Goal: Information Seeking & Learning: Learn about a topic

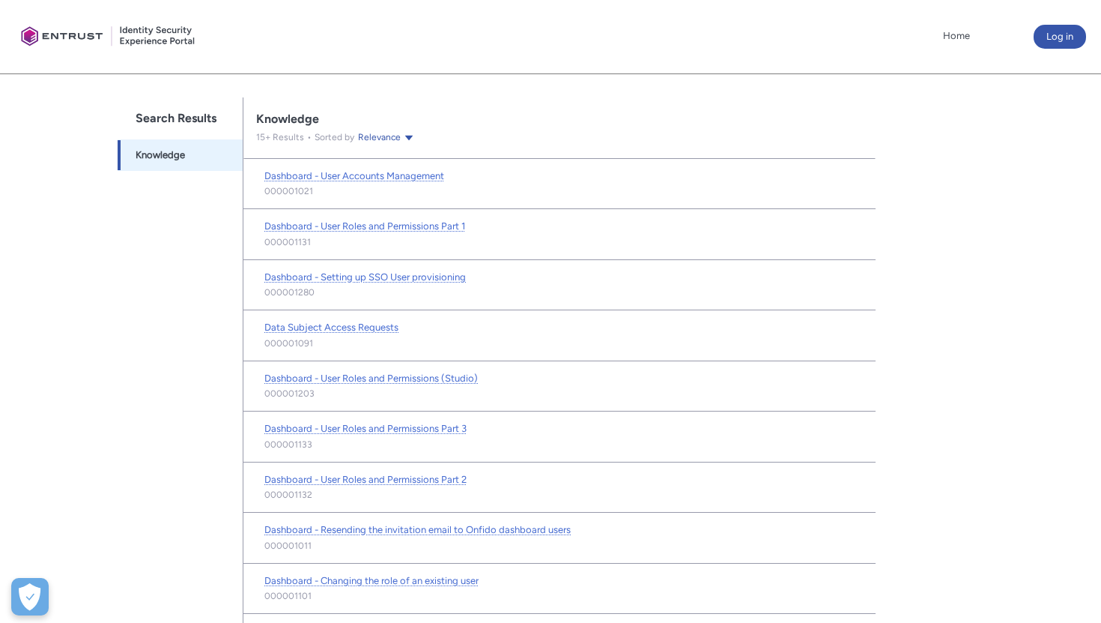
scroll to position [306, 0]
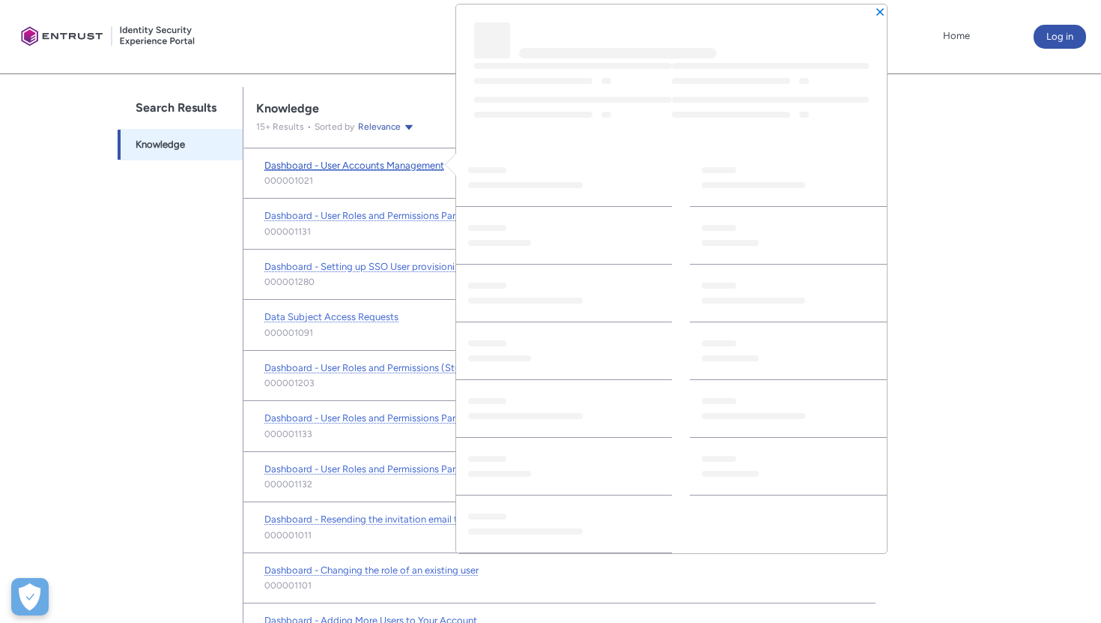
click at [386, 163] on span "Dashboard - User Accounts Management" at bounding box center [354, 165] width 180 height 11
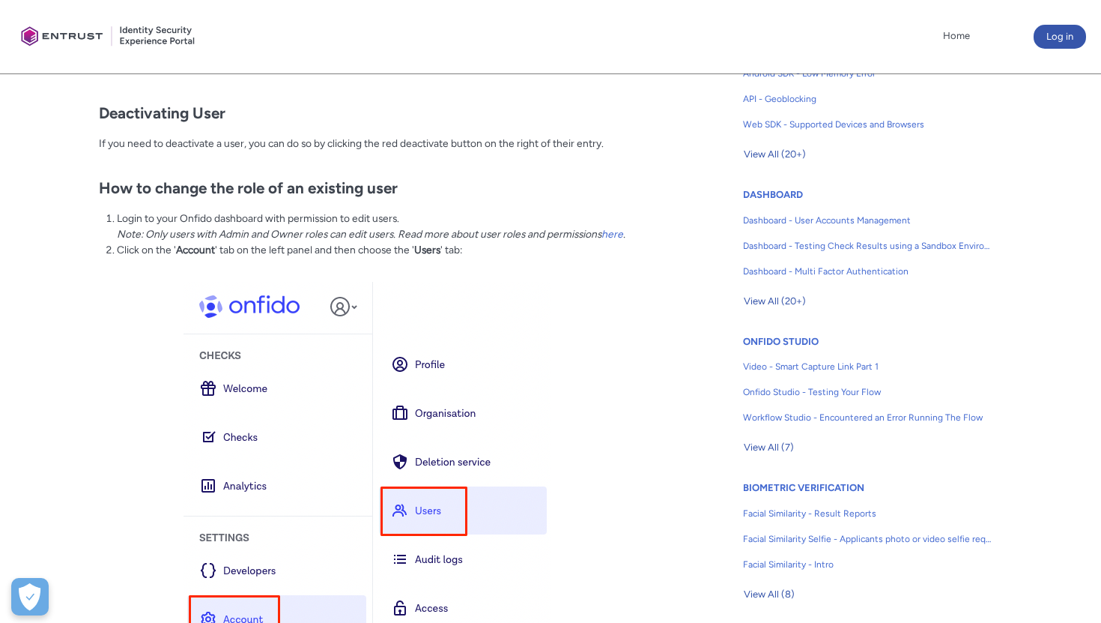
scroll to position [717, 0]
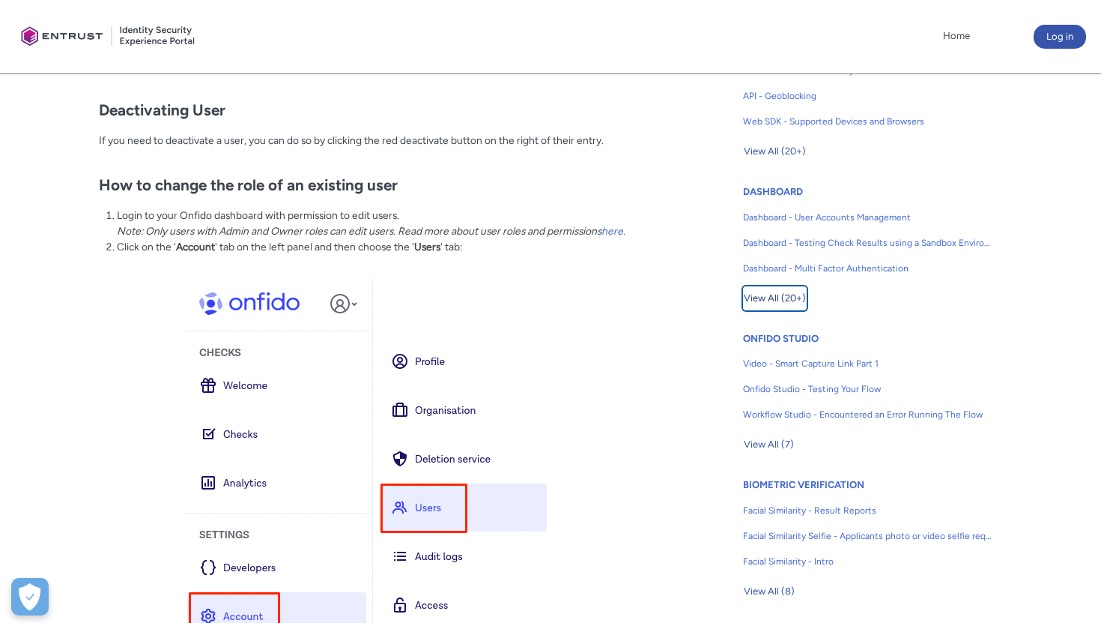
click at [789, 302] on span "View All (20+)" at bounding box center [775, 298] width 62 height 22
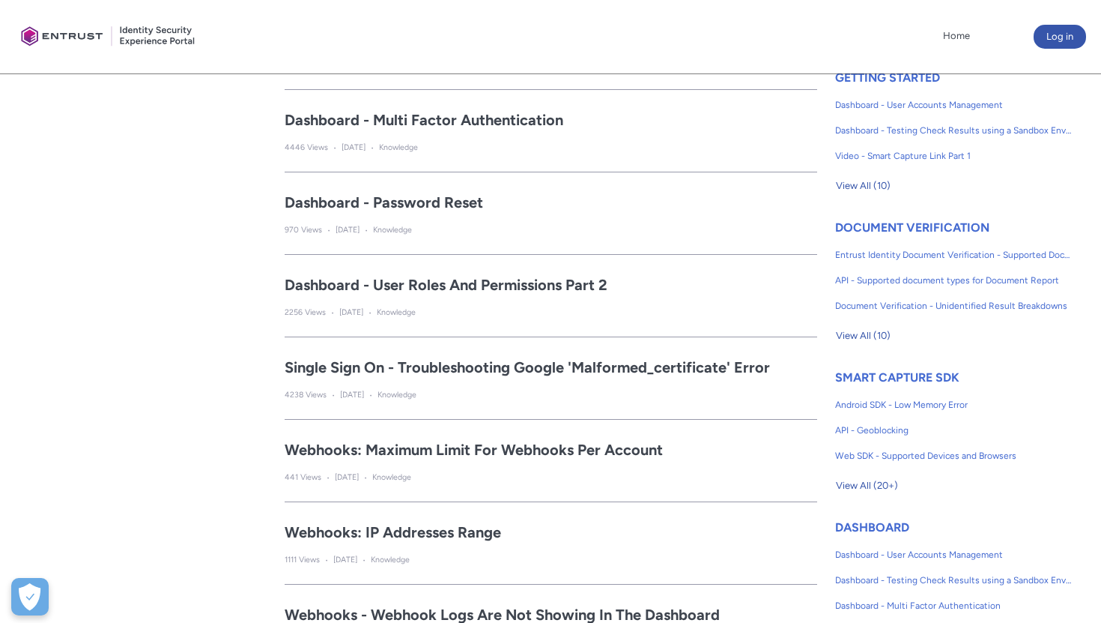
scroll to position [396, 0]
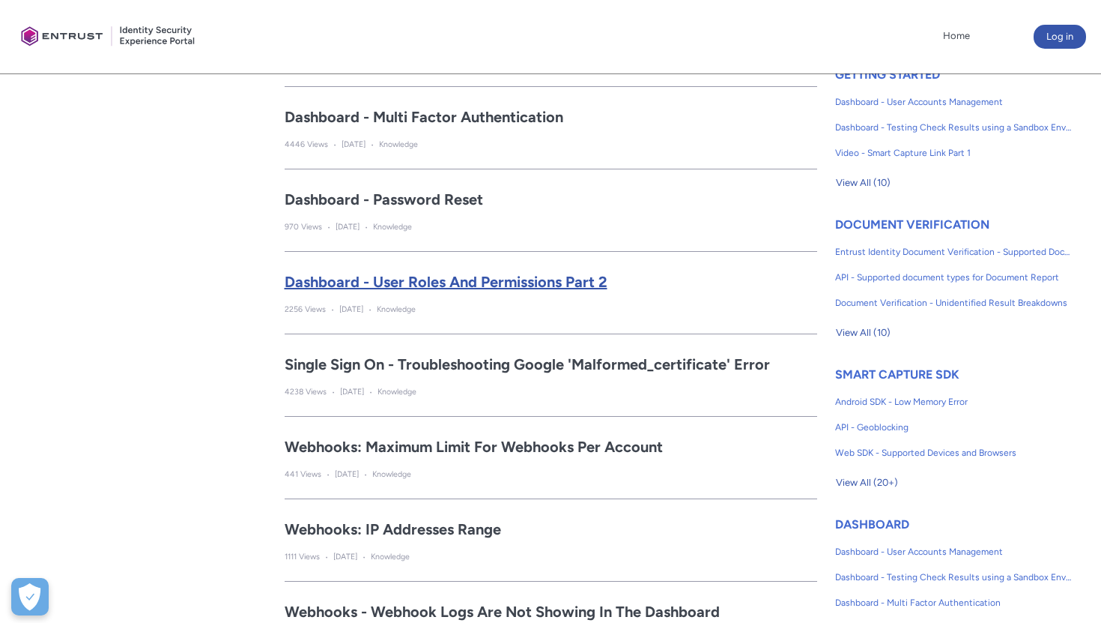
click at [502, 282] on h2 "Dashboard - User Roles and Permissions Part 2" at bounding box center [551, 281] width 533 height 22
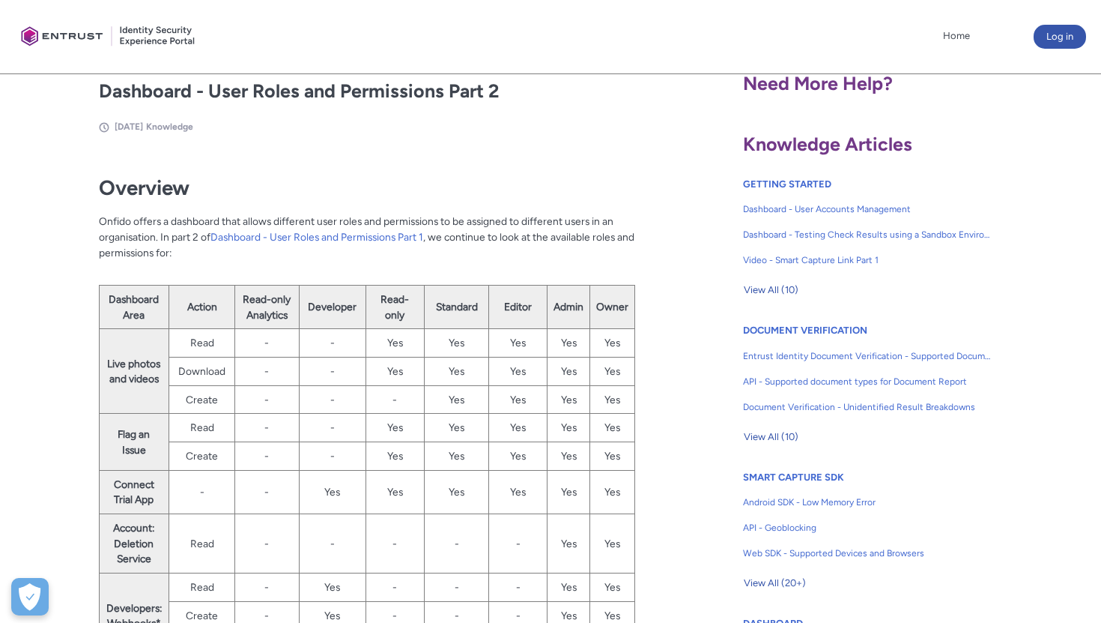
scroll to position [288, 0]
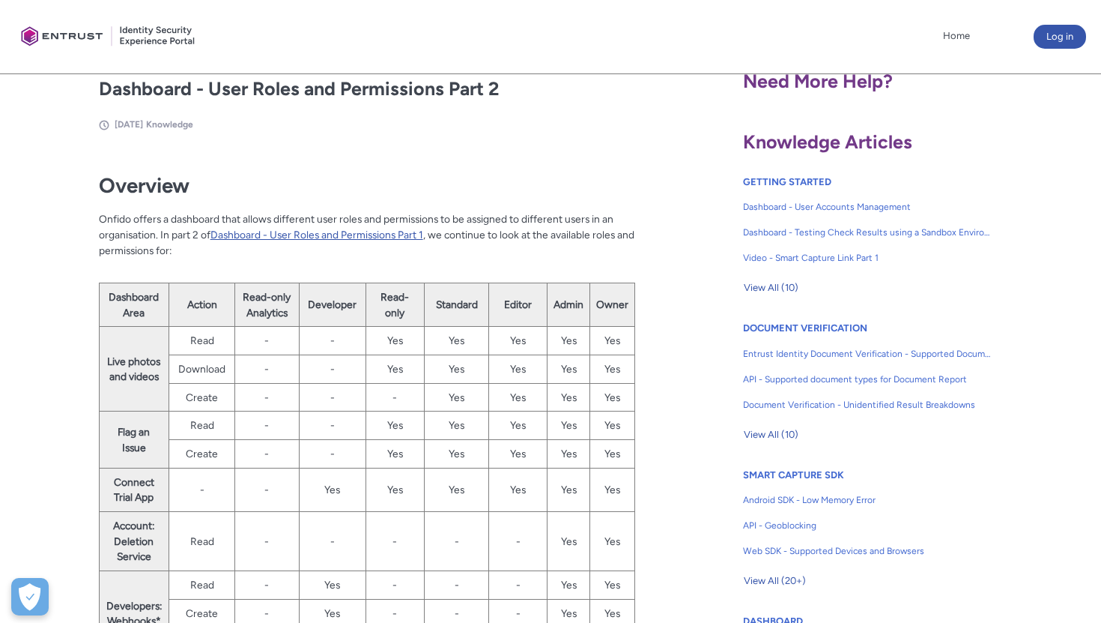
click at [387, 228] on link "Dashboard - User Roles and Permissions Part 1" at bounding box center [317, 234] width 213 height 12
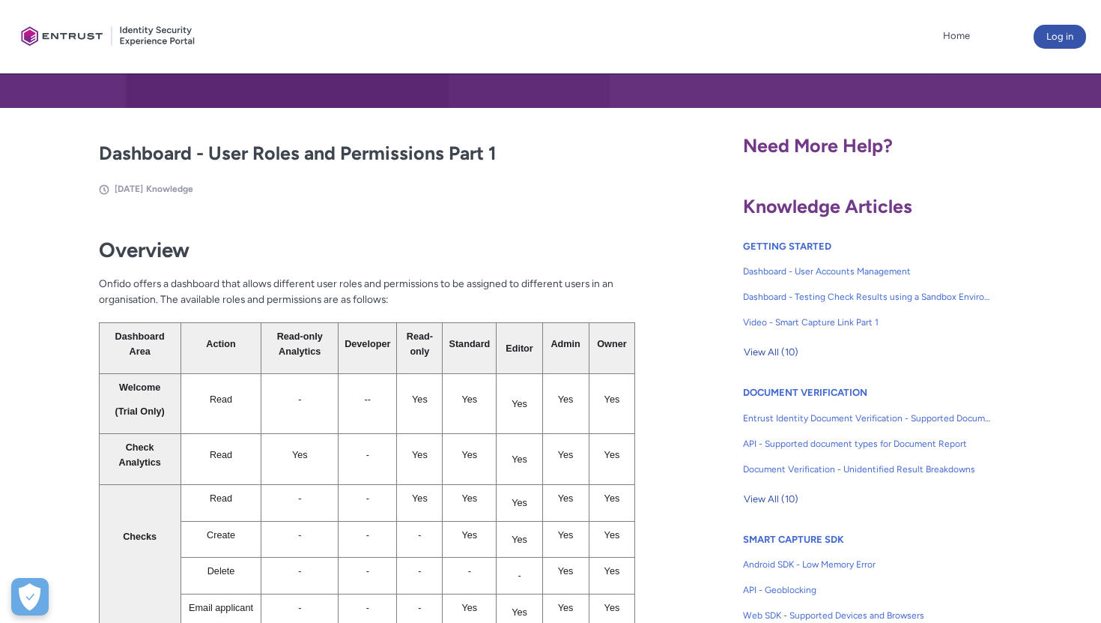
click at [659, 422] on div "Dashboard - User Roles and Permissions Part 1 [DATE] Knowledge Fields in sectio…" at bounding box center [367, 585] width 716 height 892
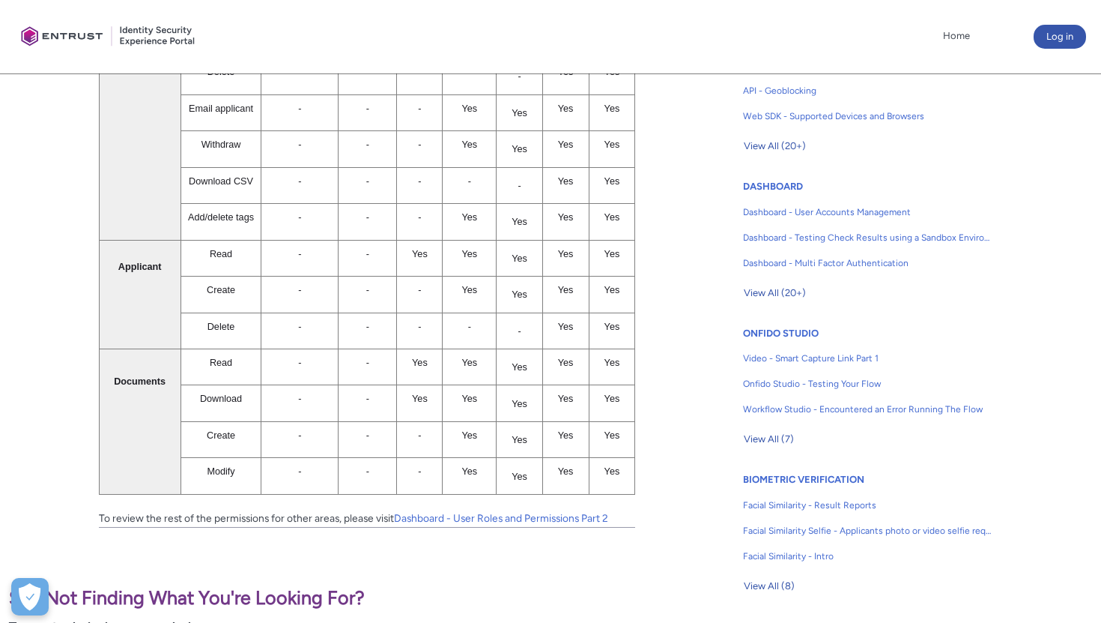
scroll to position [860, 0]
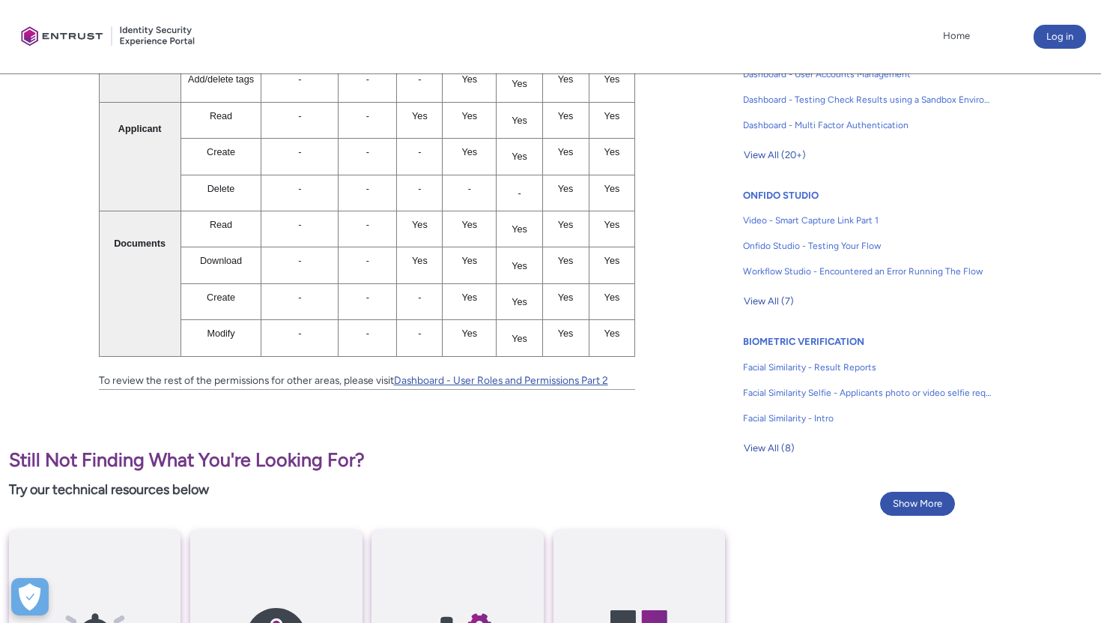
click at [527, 375] on link "Dashboard - User Roles and Permissions Part 2" at bounding box center [501, 380] width 214 height 12
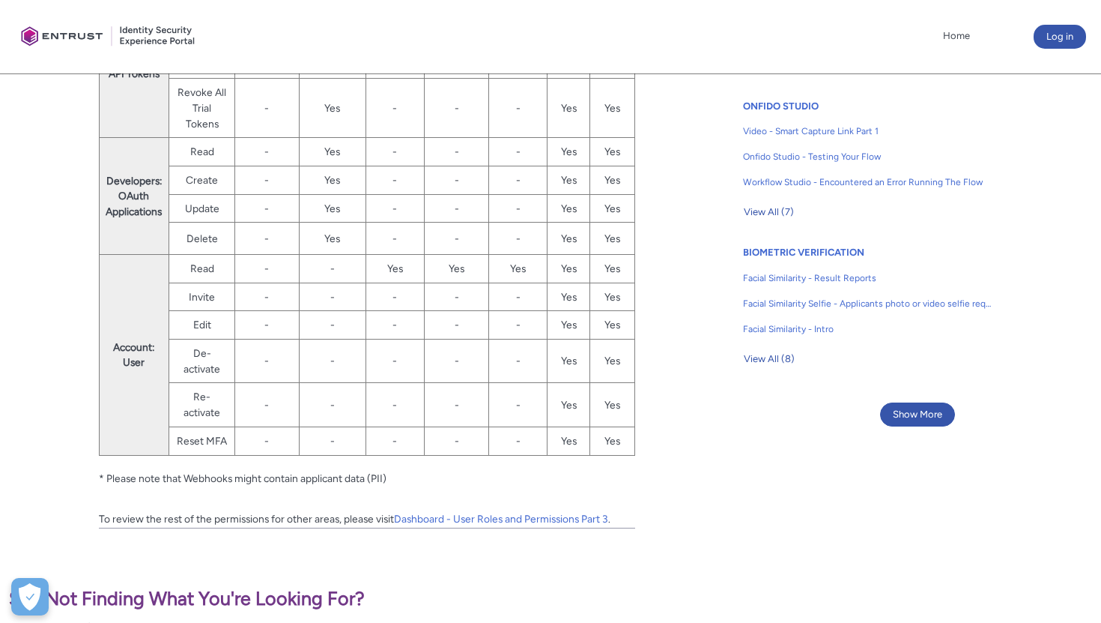
scroll to position [959, 0]
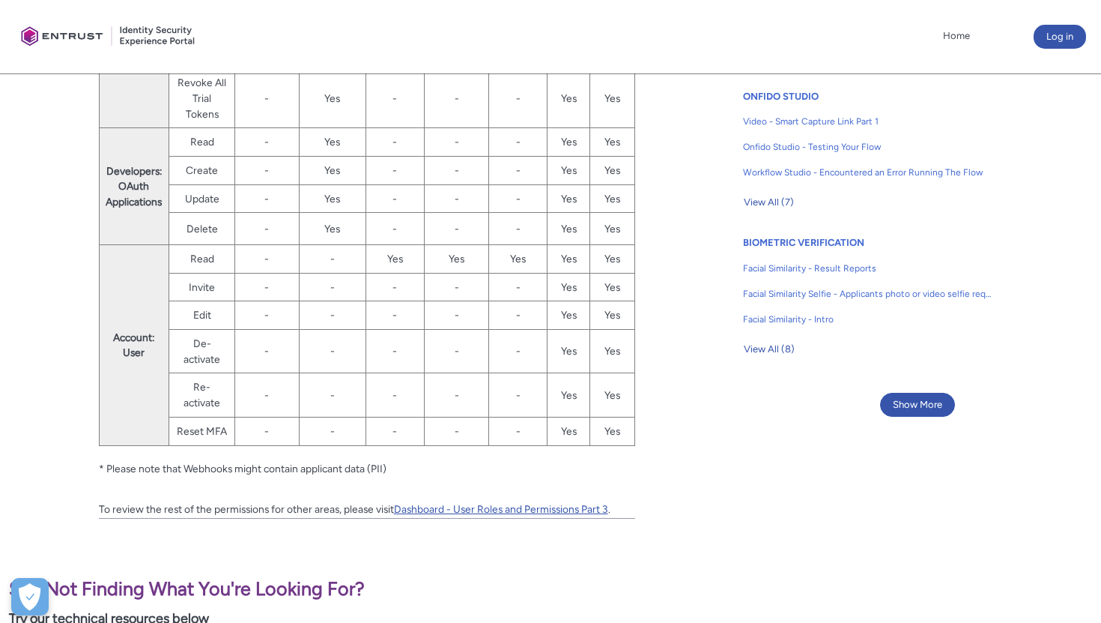
click at [545, 506] on link "Dashboard - User Roles and Permissions Part 3" at bounding box center [501, 509] width 214 height 12
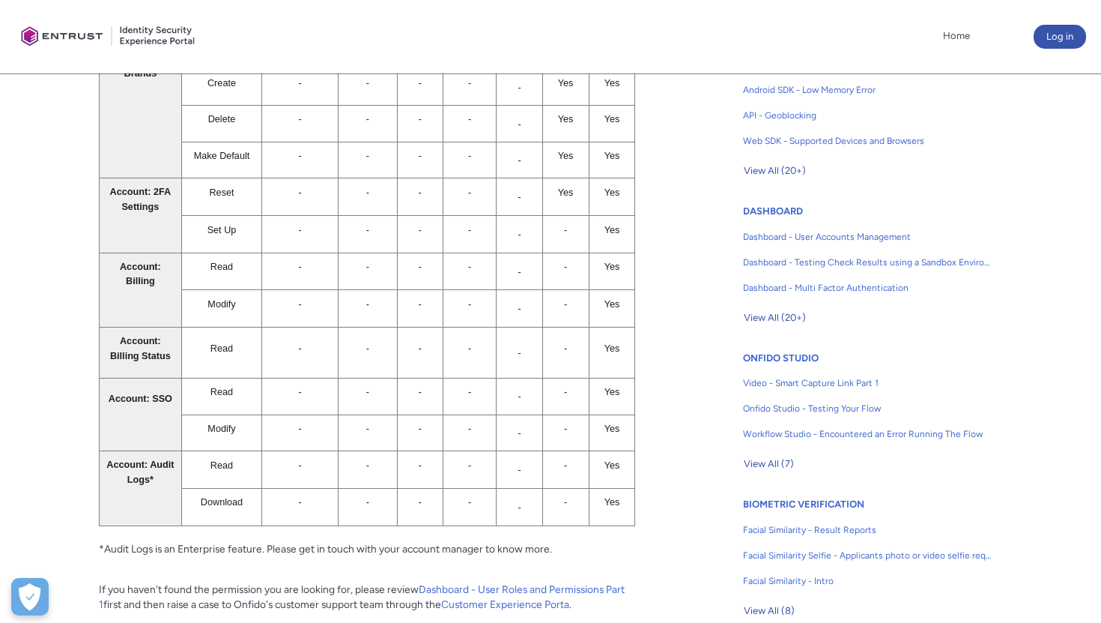
scroll to position [699, 0]
